Goal: Task Accomplishment & Management: Complete application form

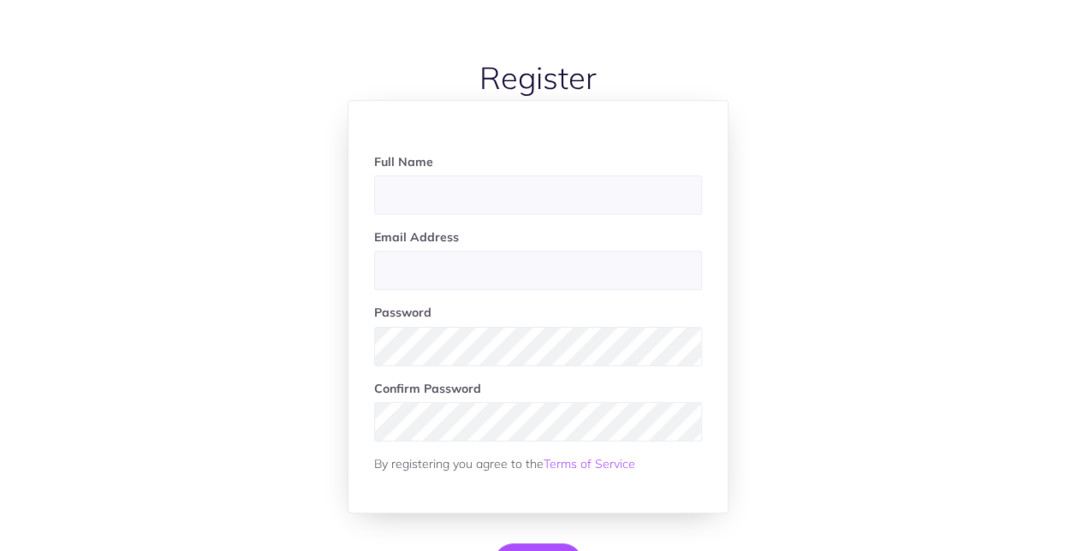
scroll to position [61, 0]
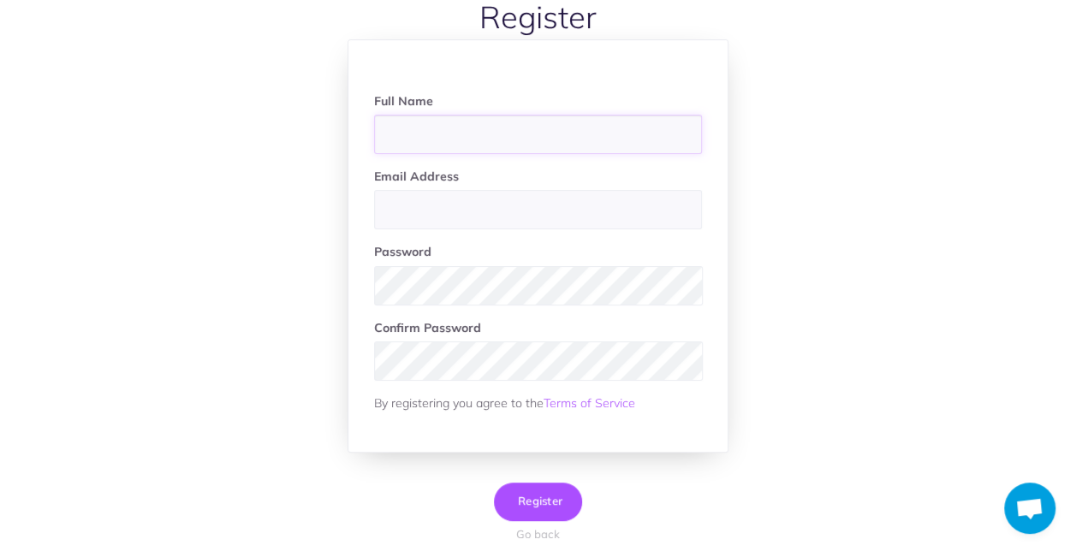
click at [484, 135] on input "text" at bounding box center [538, 134] width 328 height 39
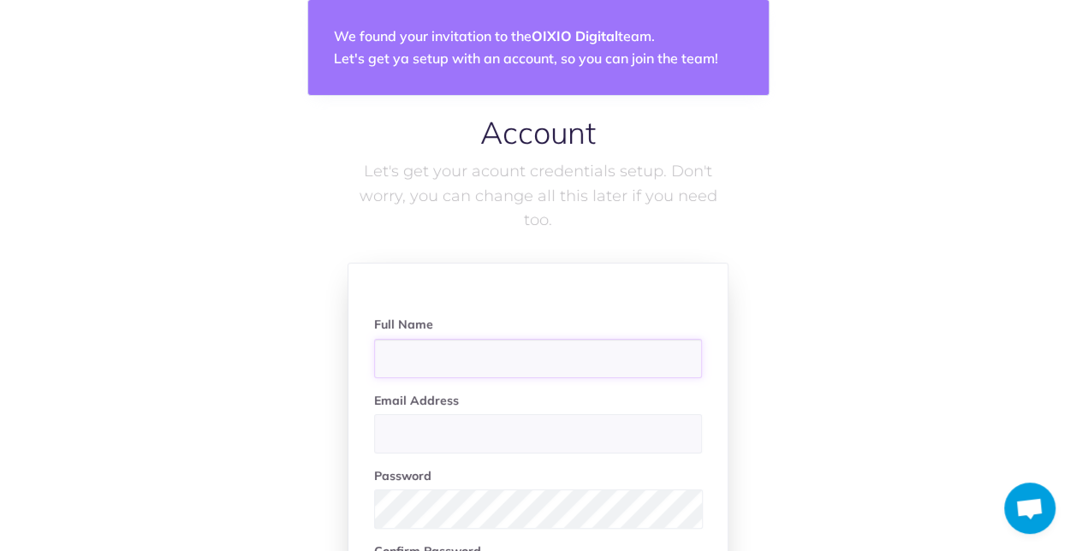
scroll to position [176, 0]
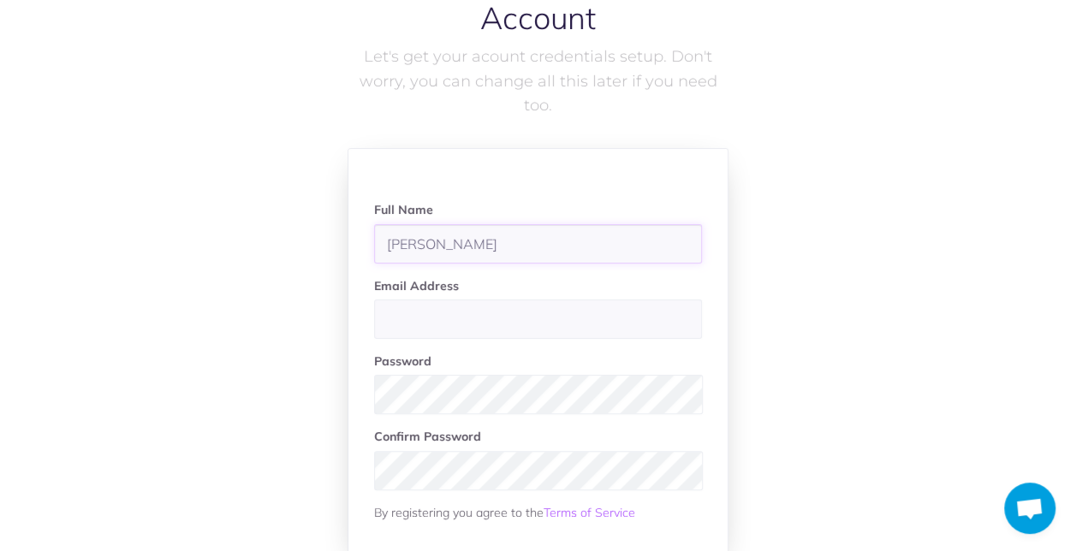
type input "[PERSON_NAME]"
type input "kairi.lepparu@oixio.eu"
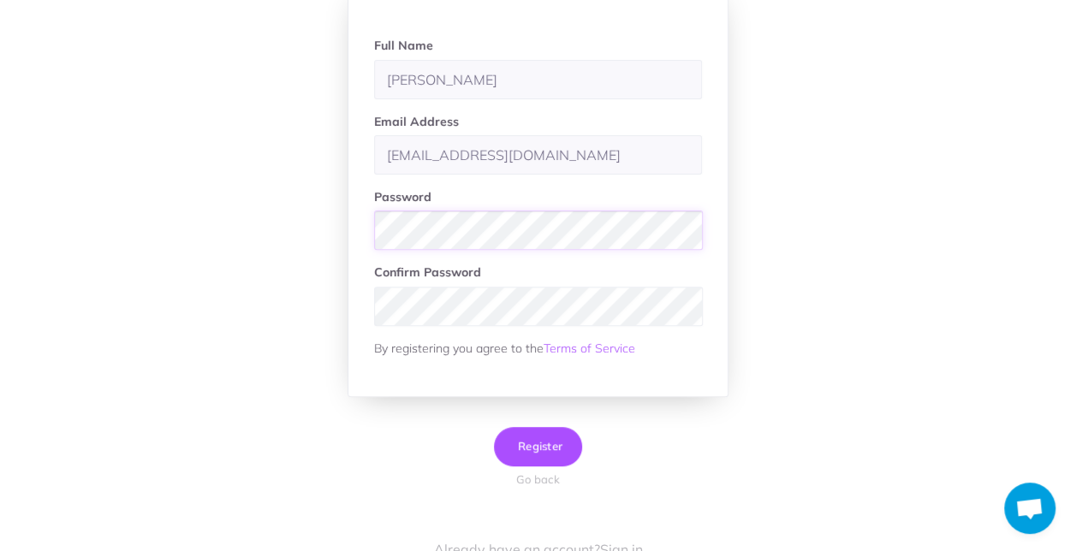
scroll to position [341, 0]
click at [547, 438] on span "Register" at bounding box center [538, 445] width 49 height 14
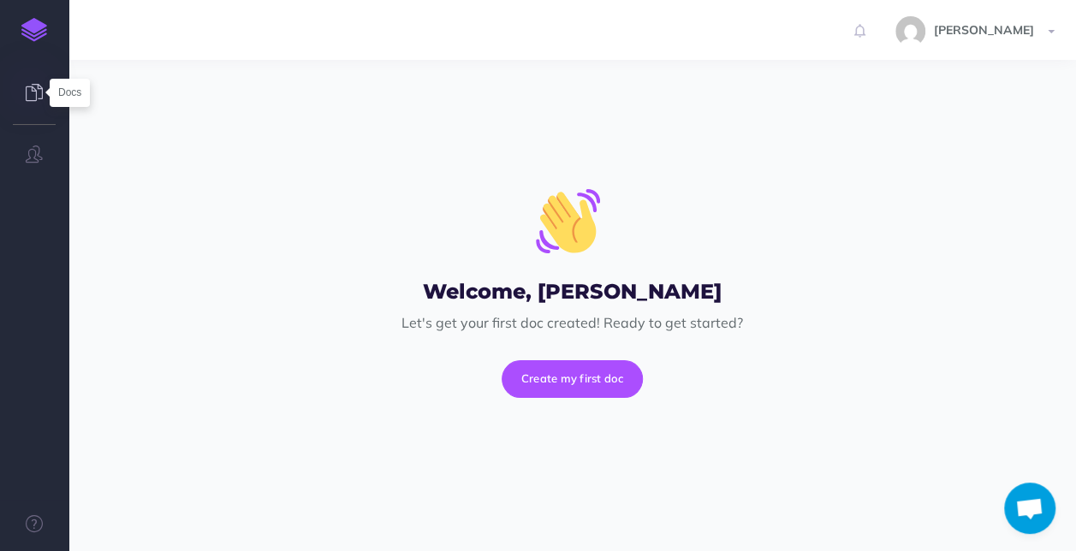
click at [37, 96] on icon at bounding box center [34, 92] width 17 height 17
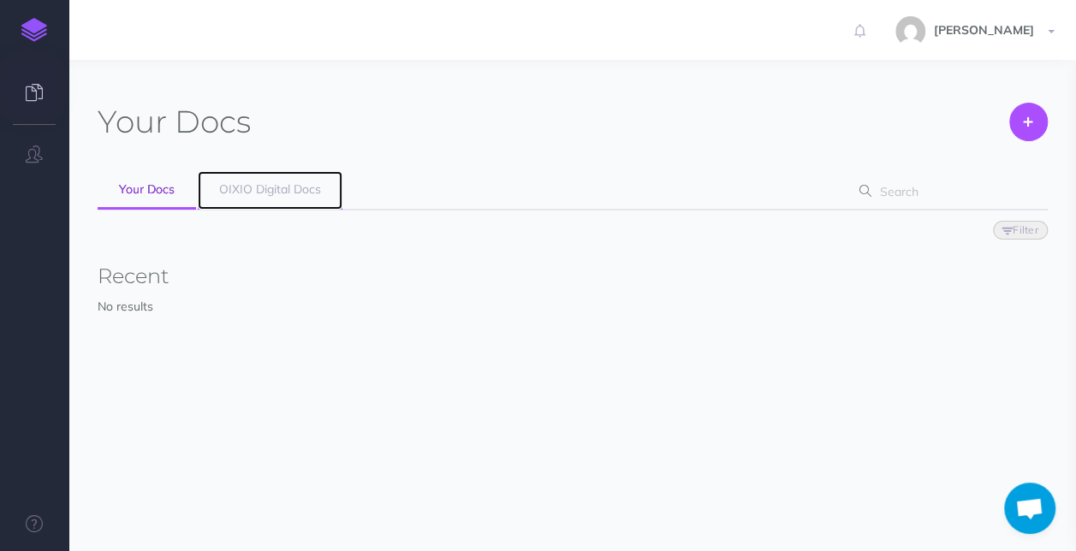
click at [293, 187] on span "OIXIO Digital Docs" at bounding box center [270, 189] width 102 height 15
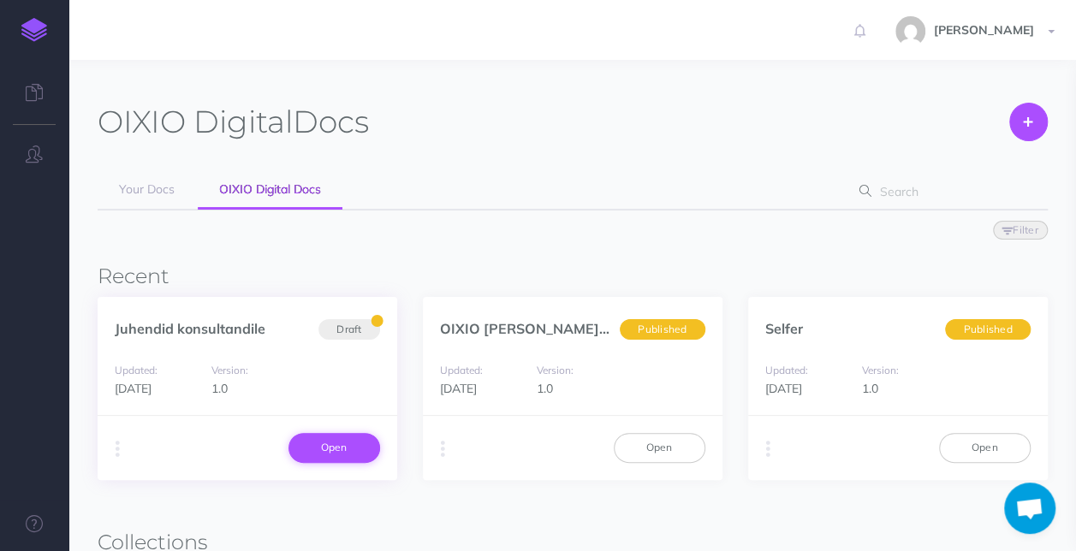
click at [330, 444] on link "Open" at bounding box center [335, 447] width 92 height 29
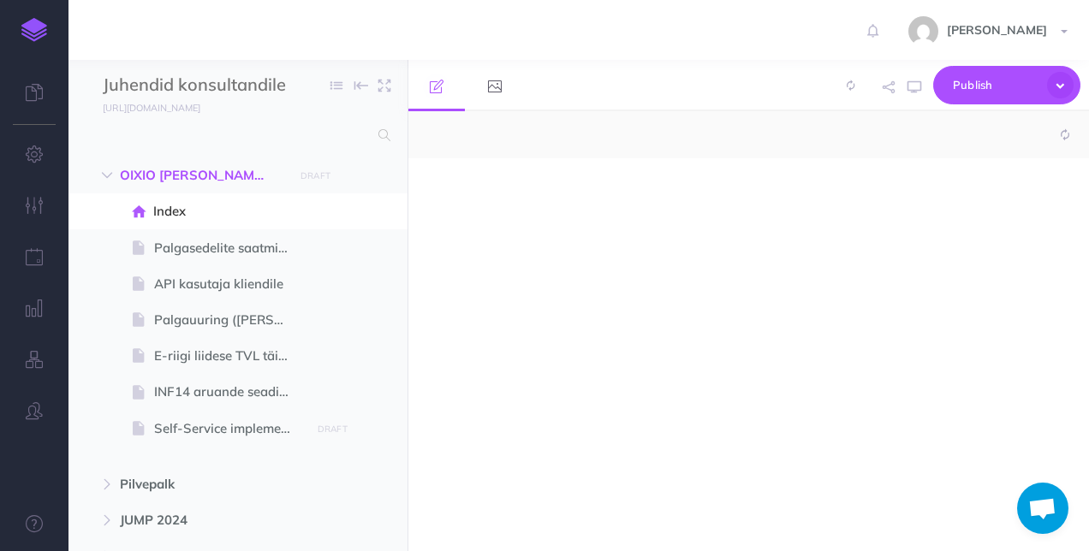
select select "null"
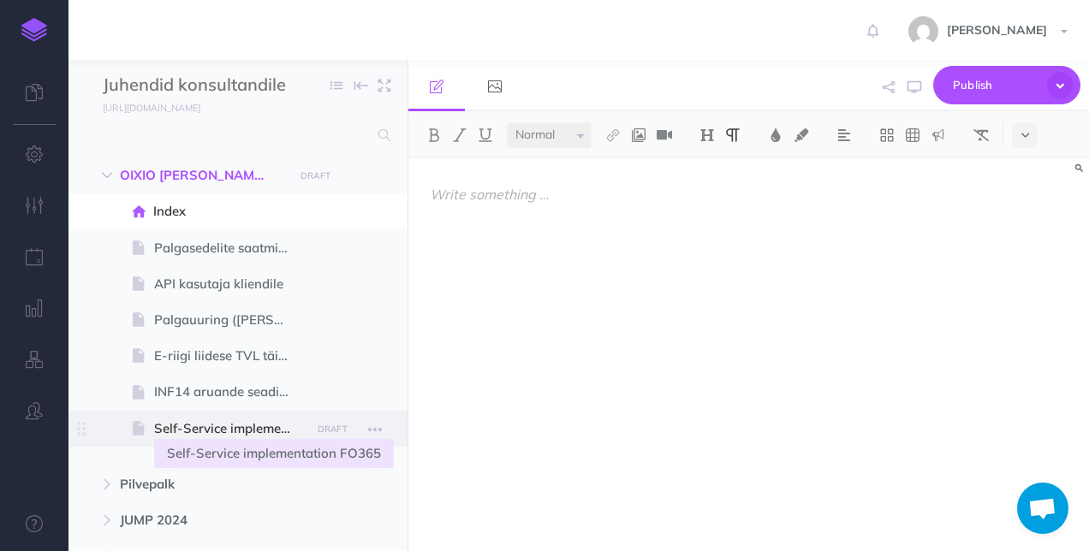
click at [233, 435] on span "Self-Service implementation FO365" at bounding box center [229, 429] width 151 height 21
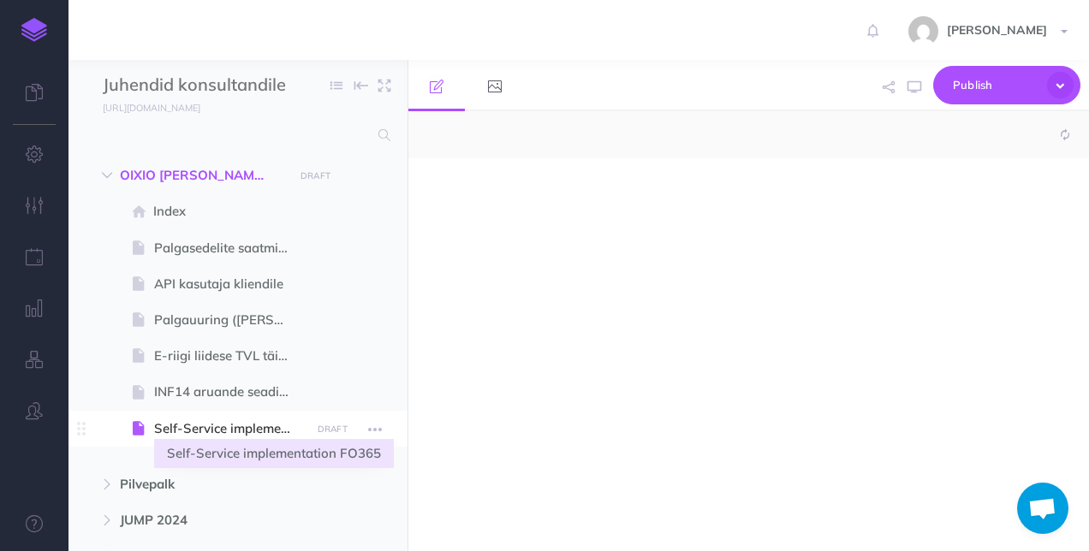
select select "null"
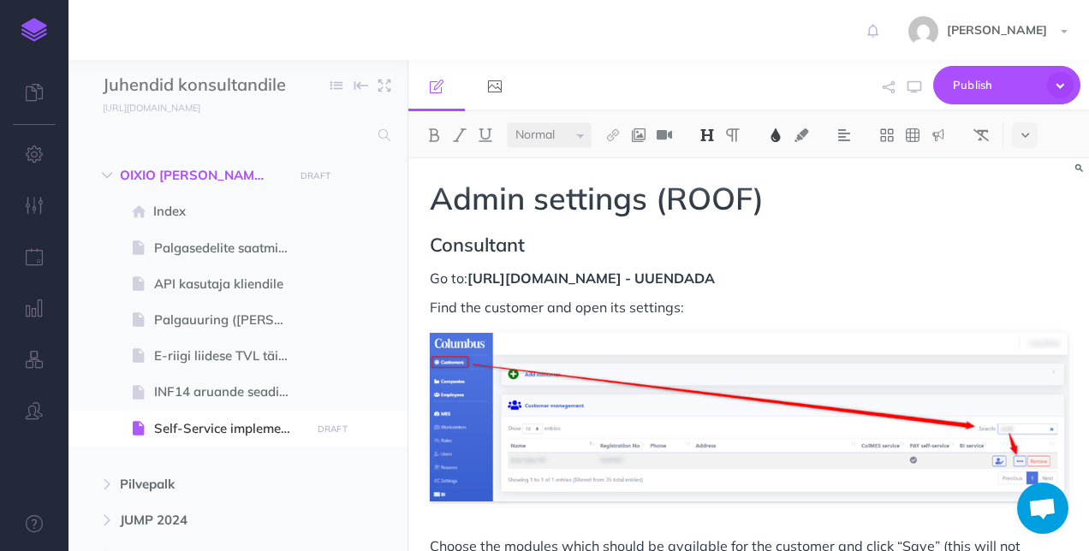
scroll to position [4884, 0]
click at [103, 491] on button "button" at bounding box center [107, 484] width 31 height 21
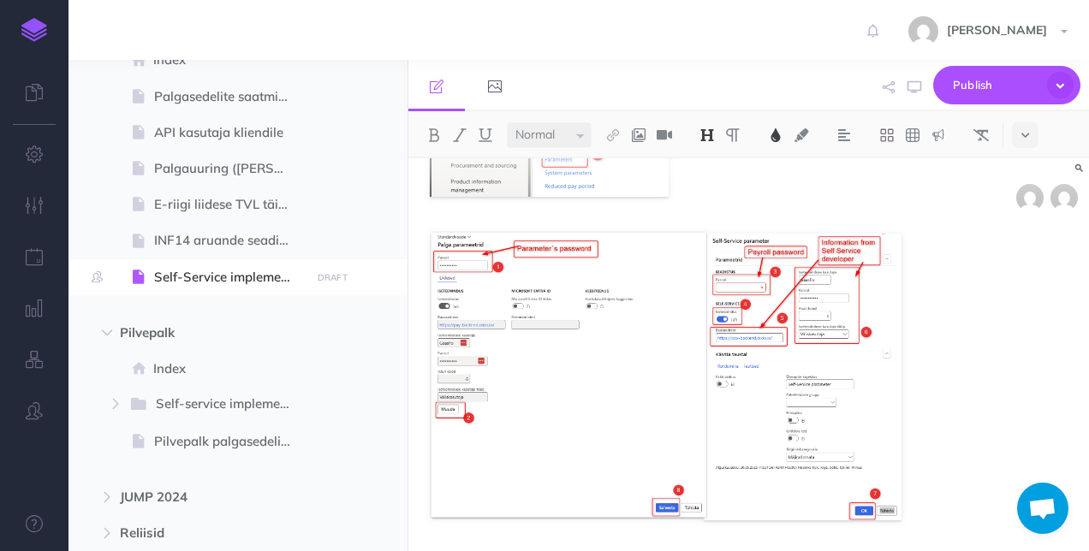
scroll to position [954, 0]
click at [566, 326] on img at bounding box center [666, 375] width 472 height 290
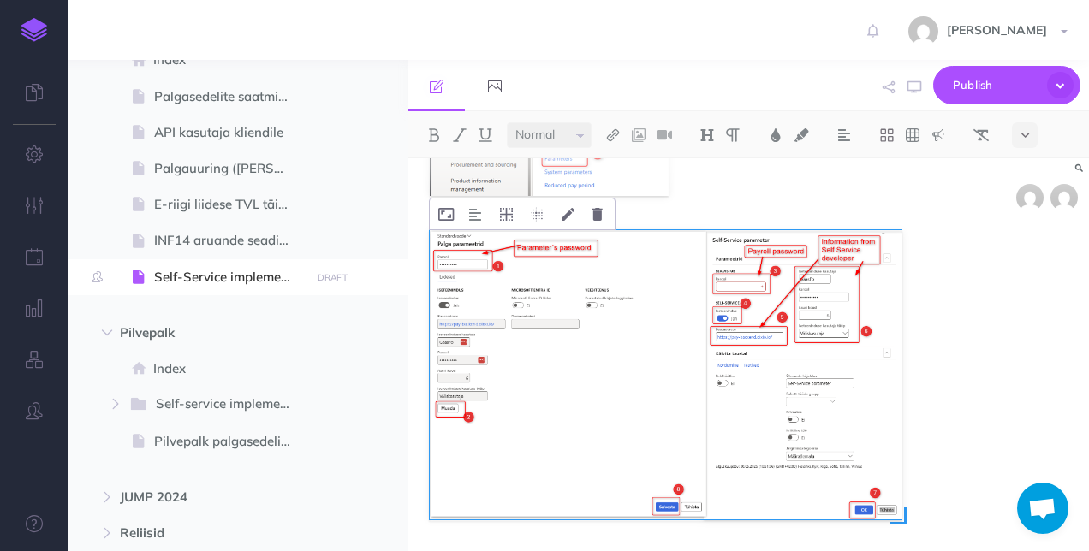
click at [579, 272] on img at bounding box center [666, 375] width 472 height 290
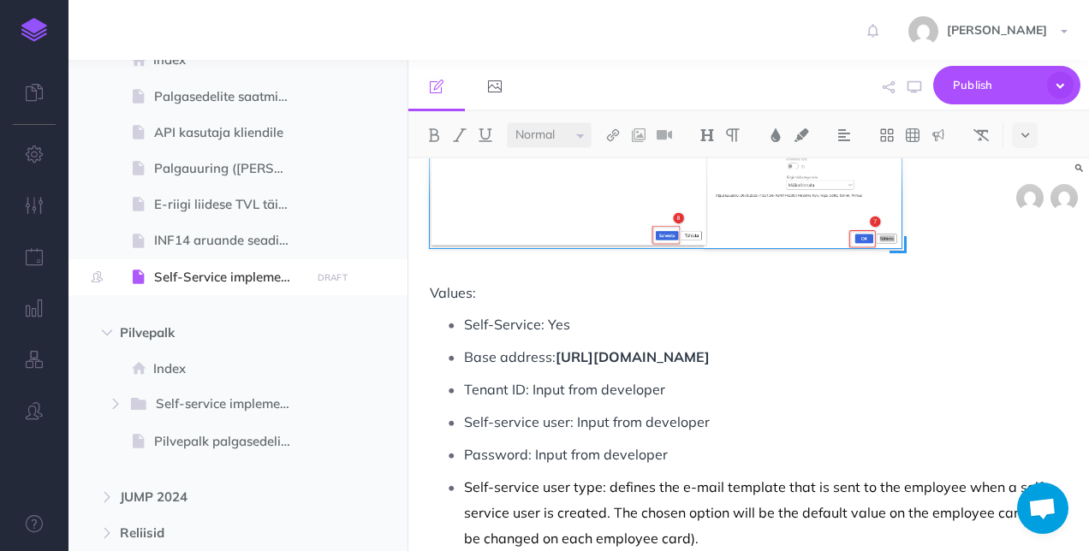
scroll to position [1256, 0]
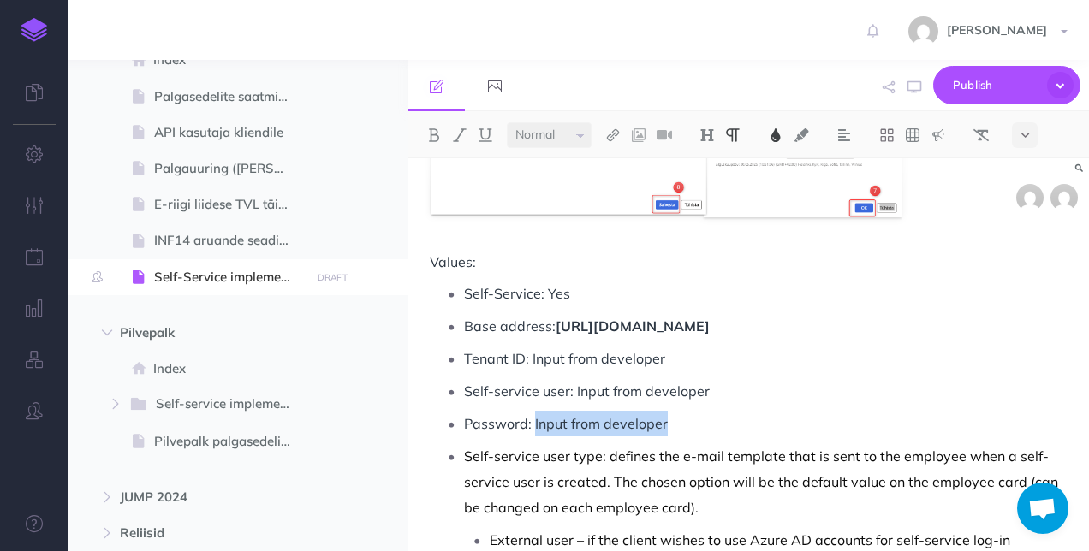
drag, startPoint x: 534, startPoint y: 418, endPoint x: 665, endPoint y: 432, distance: 131.7
click at [665, 432] on p "Password: Input from developer" at bounding box center [766, 424] width 604 height 26
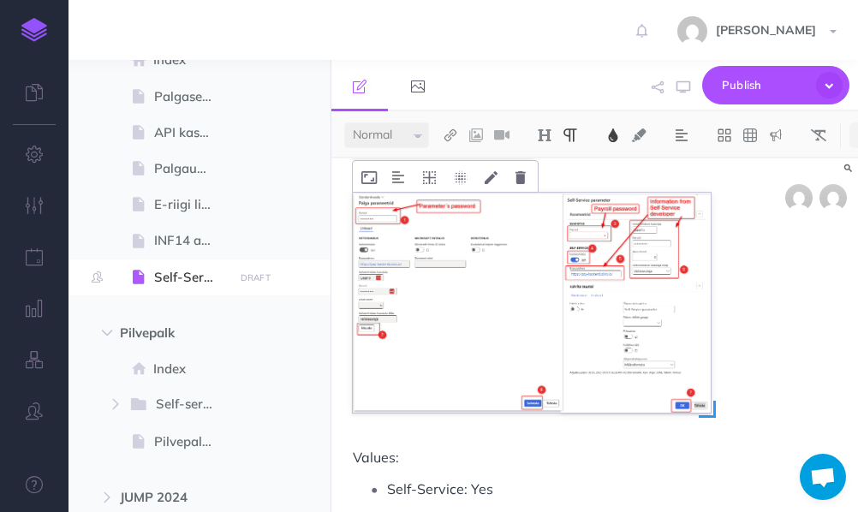
scroll to position [1247, 0]
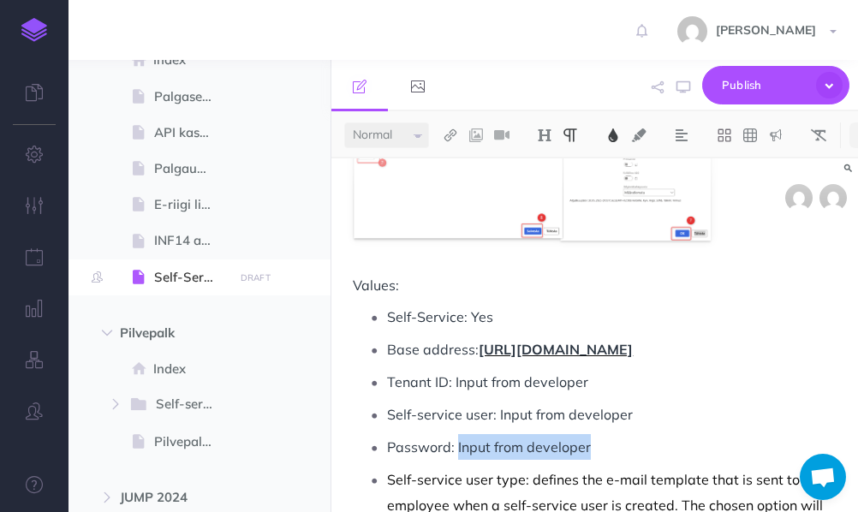
drag, startPoint x: 668, startPoint y: 352, endPoint x: 480, endPoint y: 343, distance: 187.7
click at [480, 343] on p "Base address: [URL][DOMAIN_NAME]" at bounding box center [611, 349] width 449 height 26
copy span "[URL][DOMAIN_NAME]"
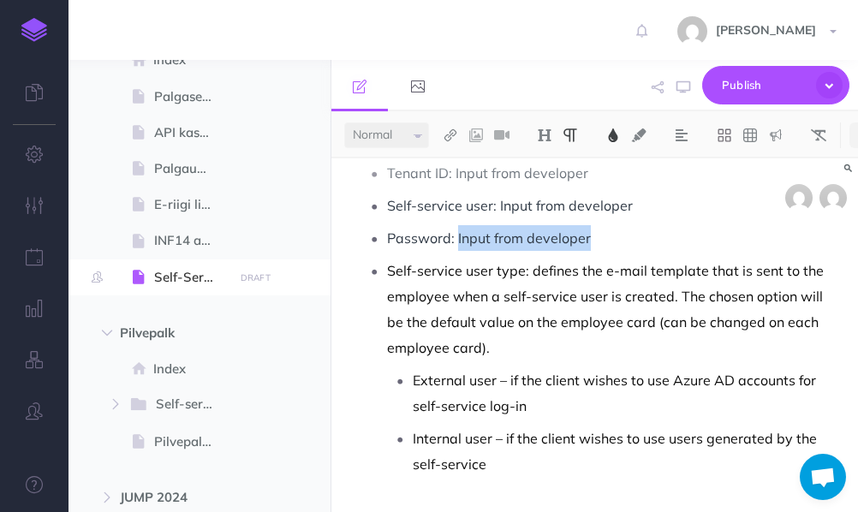
scroll to position [1456, 0]
click at [388, 267] on li "Self-service user type: defines the e-mail template that is sent to the employe…" at bounding box center [611, 366] width 449 height 219
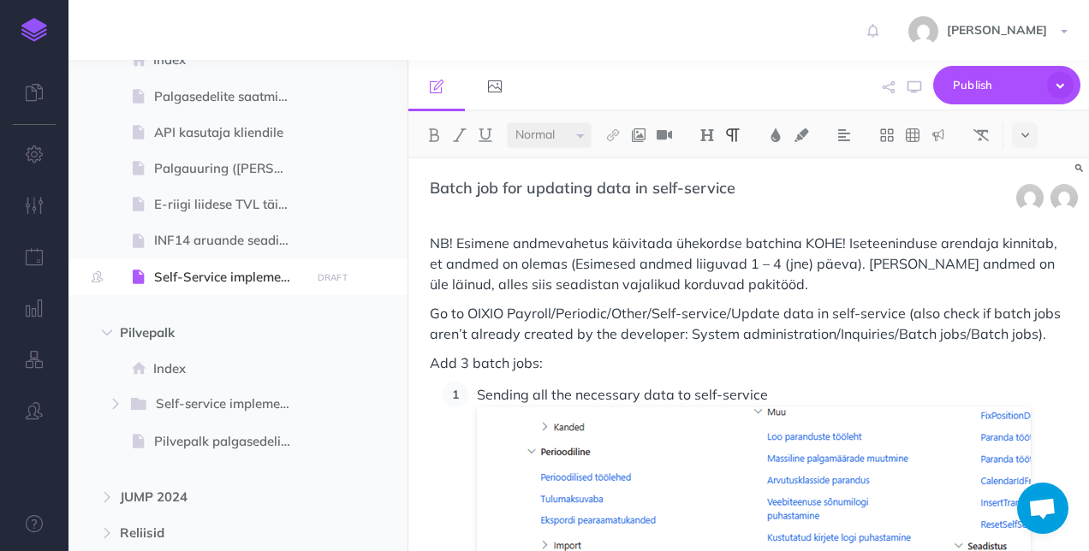
scroll to position [1723, 0]
